Goal: Find specific page/section: Find specific page/section

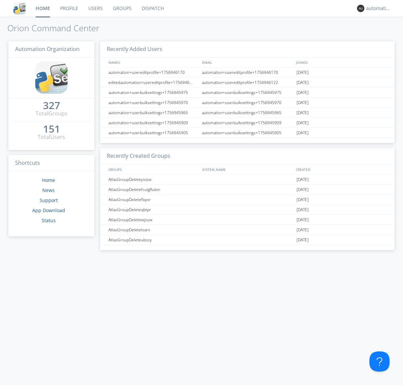
click at [152, 8] on link "Dispatch" at bounding box center [153, 8] width 32 height 17
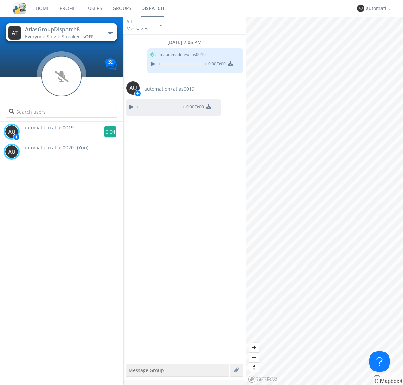
click at [108, 132] on g at bounding box center [111, 132] width 12 height 12
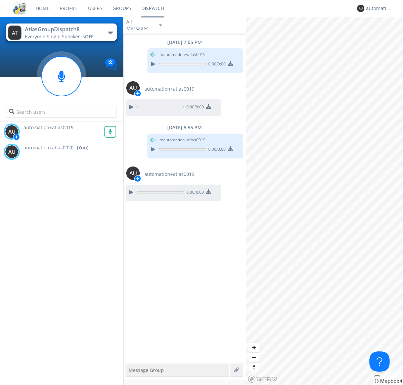
click at [145, 25] on div "All Messages" at bounding box center [140, 25] width 34 height 15
click at [145, 50] on div "Direct Only" at bounding box center [145, 50] width 44 height 11
click at [145, 25] on div "All Messages" at bounding box center [140, 25] width 34 height 15
click at [145, 62] on div "Group Only" at bounding box center [145, 61] width 44 height 11
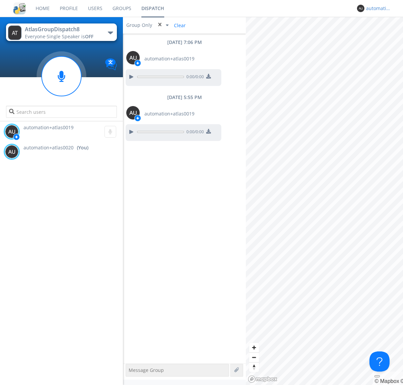
click at [377, 8] on div "automation+atlas0020" at bounding box center [378, 8] width 25 height 7
